Goal: Transaction & Acquisition: Purchase product/service

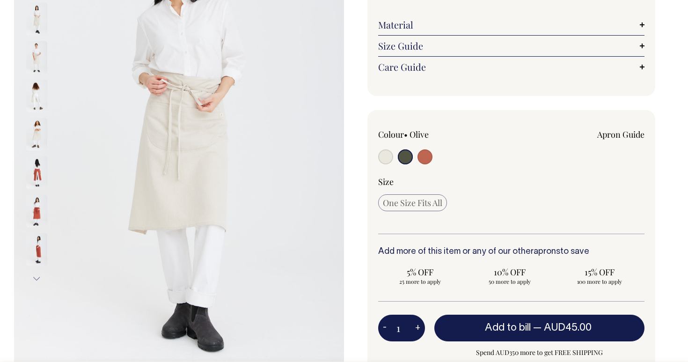
scroll to position [162, 0]
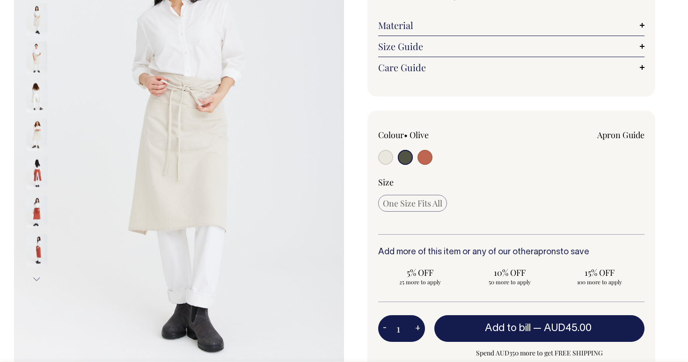
click at [383, 153] on input "radio" at bounding box center [385, 157] width 15 height 15
radio input "true"
radio input "false"
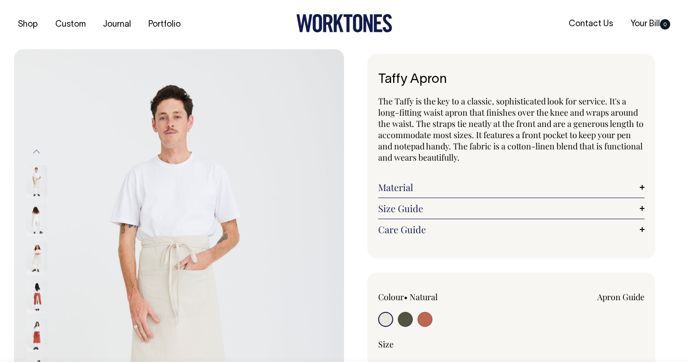
scroll to position [0, 0]
click at [427, 83] on h1 "Taffy Apron" at bounding box center [511, 80] width 266 height 15
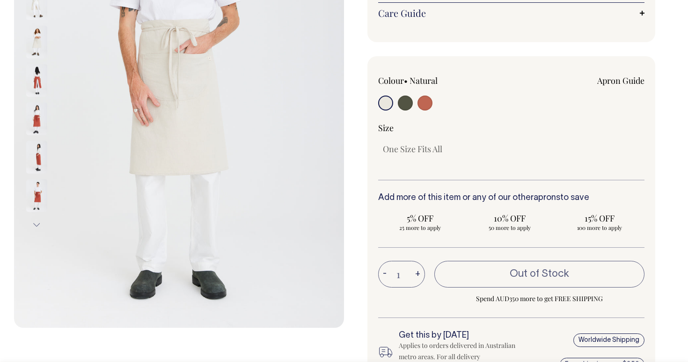
scroll to position [218, 0]
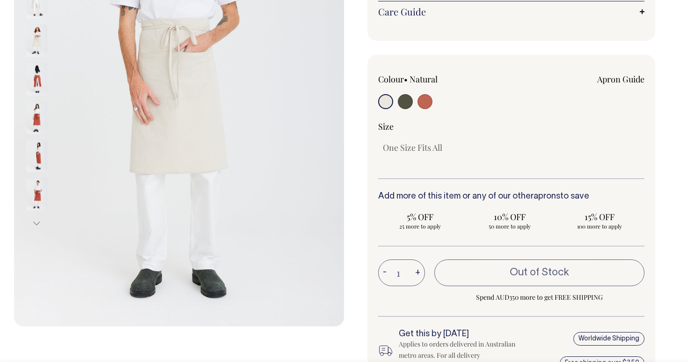
click at [417, 276] on button "+" at bounding box center [417, 272] width 15 height 19
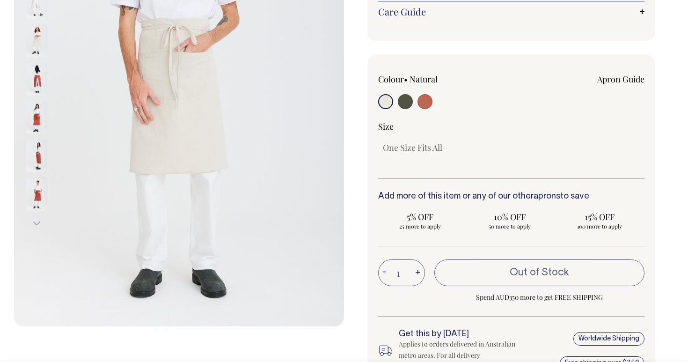
click at [417, 276] on button "+" at bounding box center [417, 272] width 15 height 19
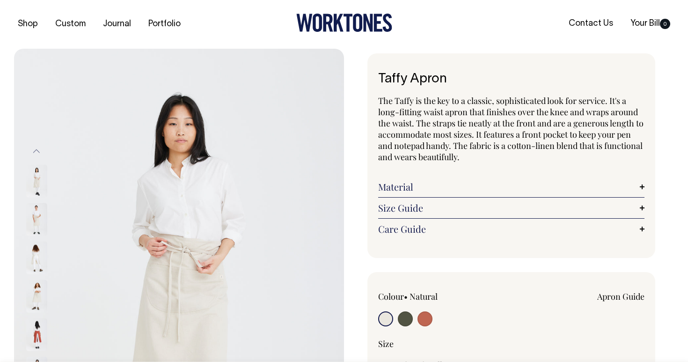
scroll to position [0, 0]
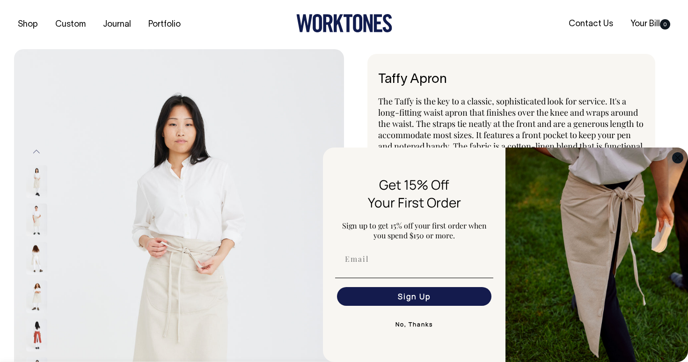
click at [682, 153] on icon "Close dialog" at bounding box center [677, 157] width 11 height 11
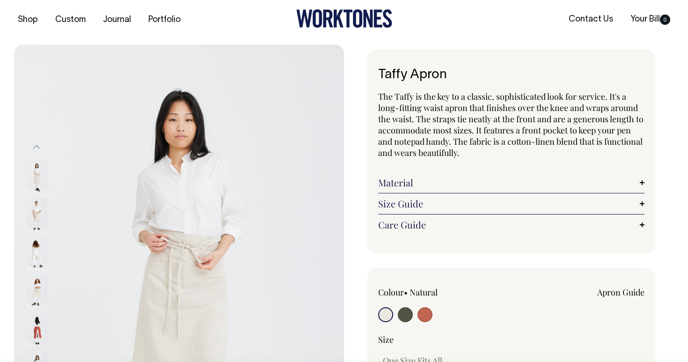
click at [454, 135] on span "The Taffy is the key to a classic, sophisticated look for service. It's a long-…" at bounding box center [510, 124] width 265 height 67
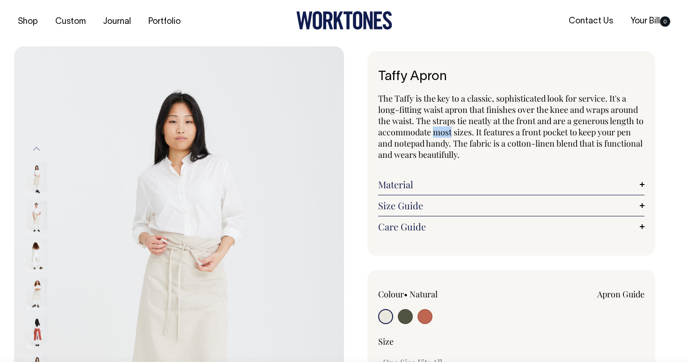
click at [454, 135] on span "The Taffy is the key to a classic, sophisticated look for service. It's a long-…" at bounding box center [510, 126] width 265 height 67
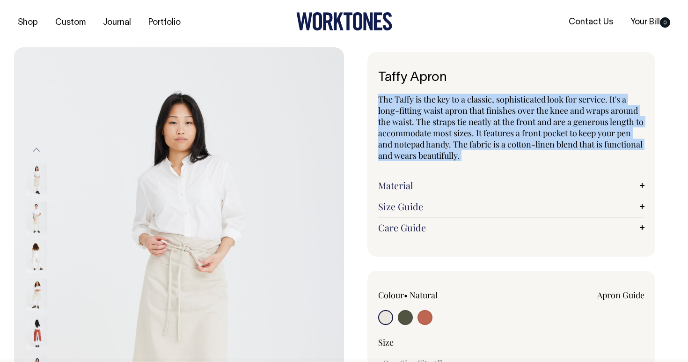
click at [454, 135] on span "The Taffy is the key to a classic, sophisticated look for service. It's a long-…" at bounding box center [510, 127] width 265 height 67
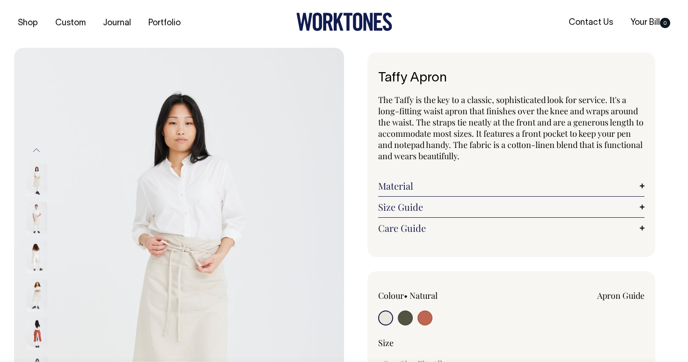
click at [445, 127] on span "The Taffy is the key to a classic, sophisticated look for service. It's a long-…" at bounding box center [510, 127] width 265 height 67
click at [445, 129] on span "The Taffy is the key to a classic, sophisticated look for service. It's a long-…" at bounding box center [510, 127] width 265 height 67
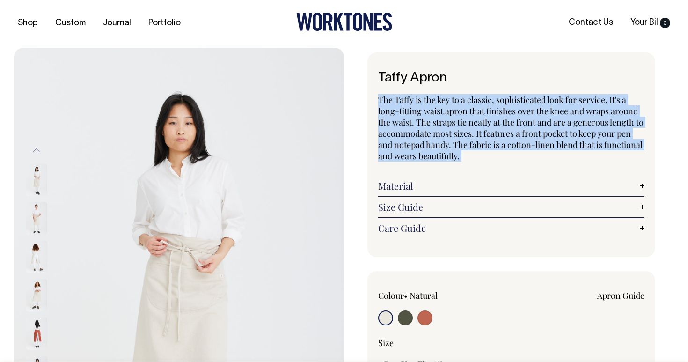
click at [445, 129] on span "The Taffy is the key to a classic, sophisticated look for service. It's a long-…" at bounding box center [510, 127] width 265 height 67
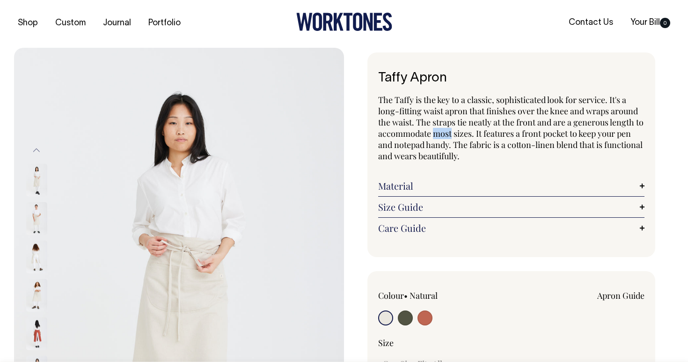
click at [445, 129] on span "The Taffy is the key to a classic, sophisticated look for service. It's a long-…" at bounding box center [510, 127] width 265 height 67
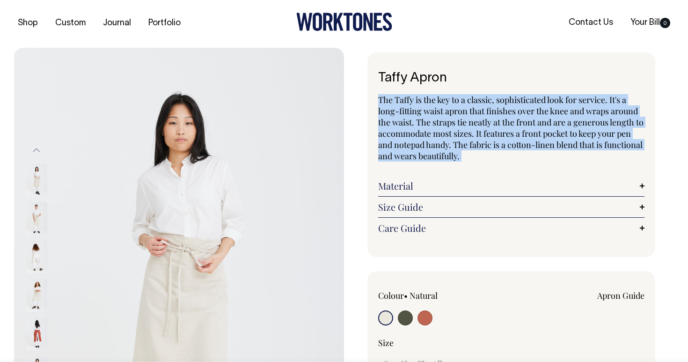
click at [445, 129] on span "The Taffy is the key to a classic, sophisticated look for service. It's a long-…" at bounding box center [510, 127] width 265 height 67
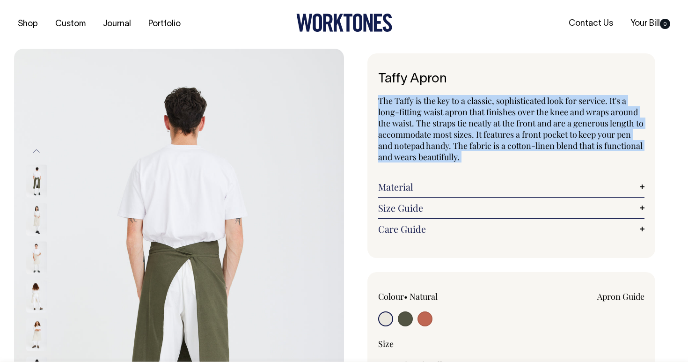
scroll to position [0, 0]
click at [381, 319] on input "radio" at bounding box center [385, 319] width 15 height 15
click at [29, 256] on img at bounding box center [36, 257] width 21 height 33
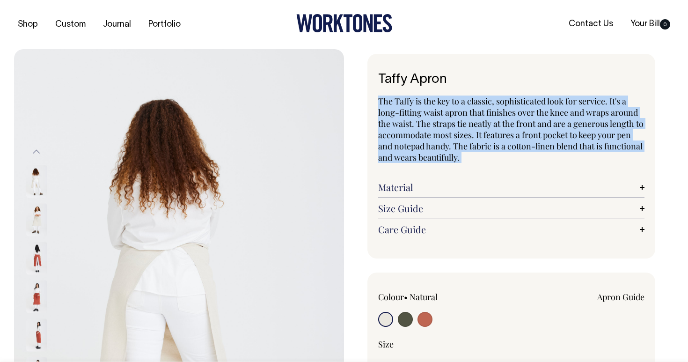
click at [39, 191] on img at bounding box center [36, 181] width 21 height 33
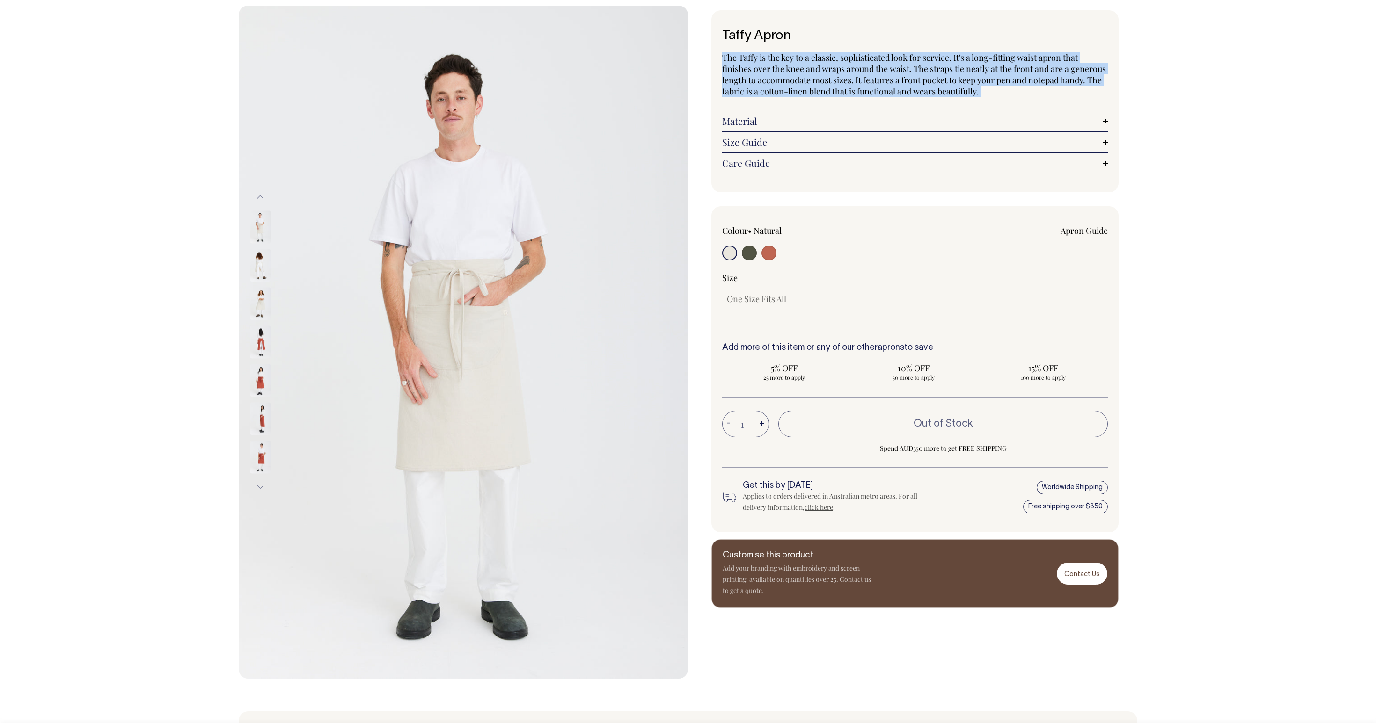
scroll to position [43, 0]
